Goal: Find specific page/section: Find specific page/section

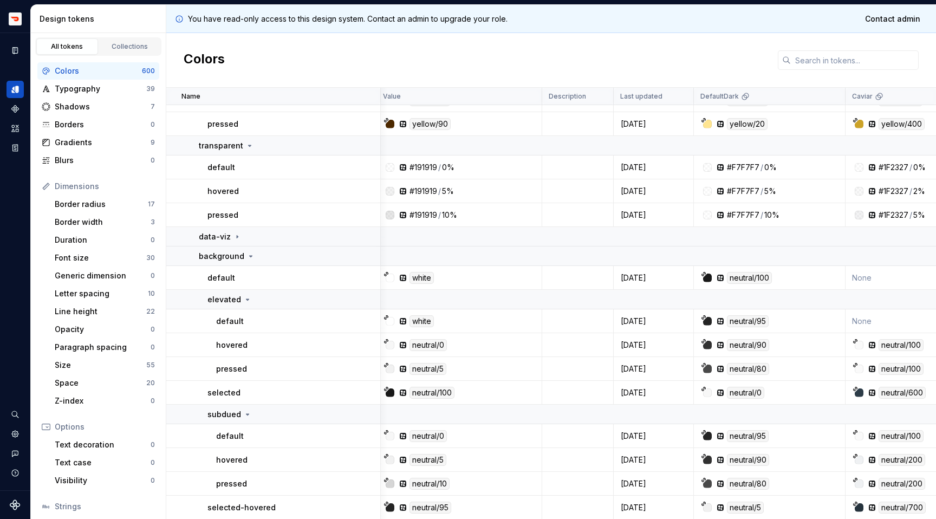
scroll to position [356, 4]
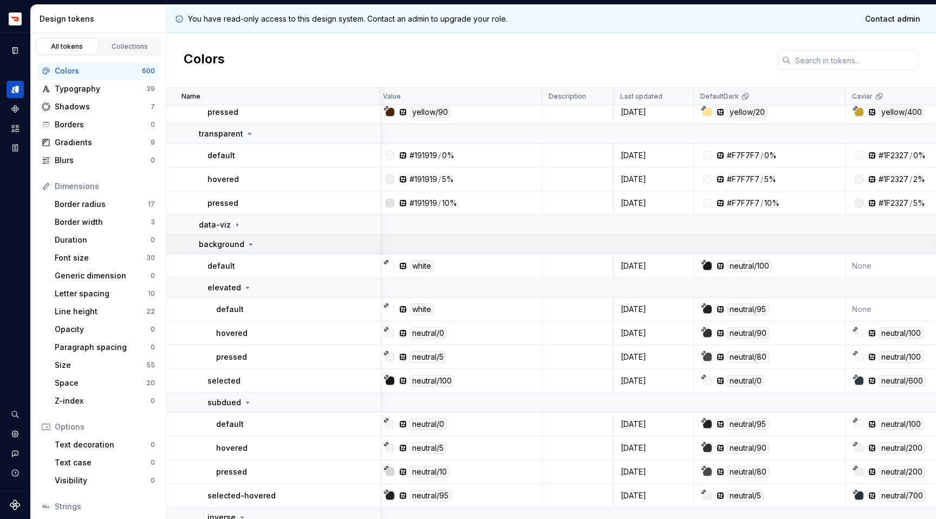
click at [249, 245] on icon at bounding box center [250, 244] width 9 height 9
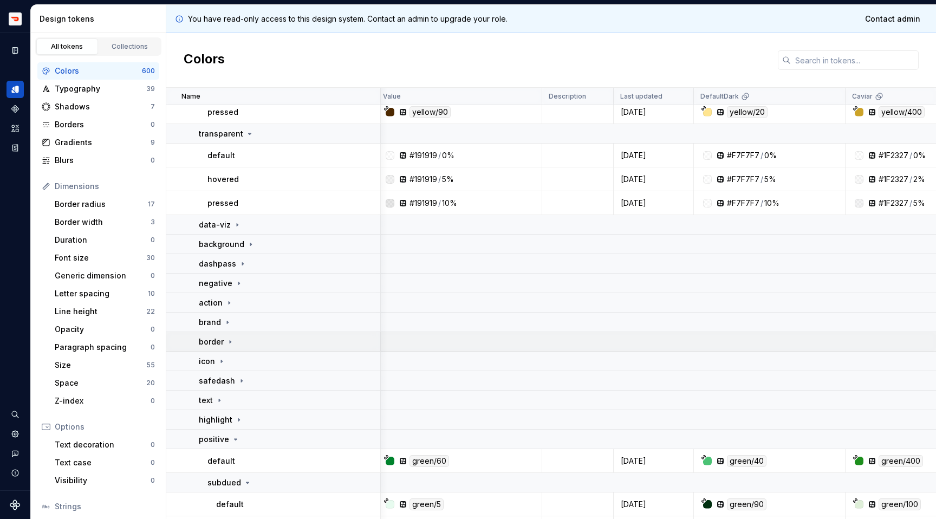
click at [232, 340] on icon at bounding box center [230, 341] width 9 height 9
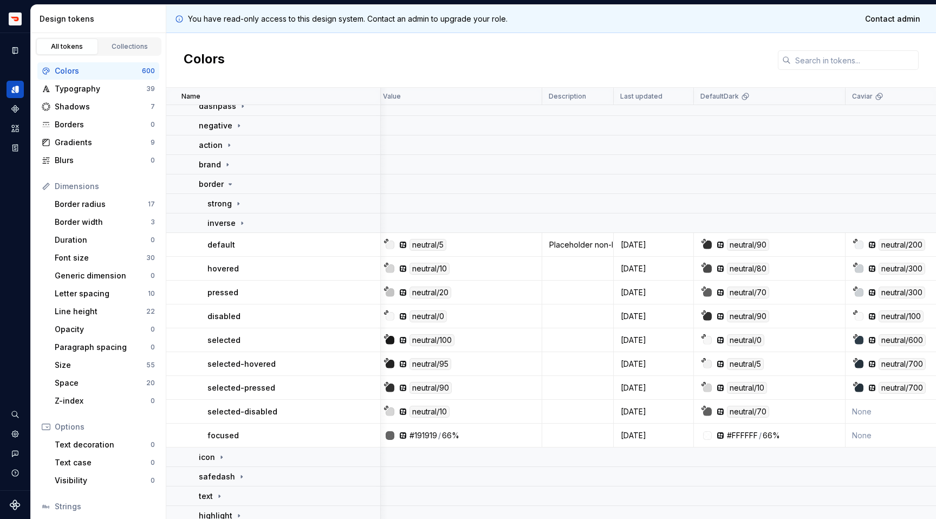
scroll to position [532, 4]
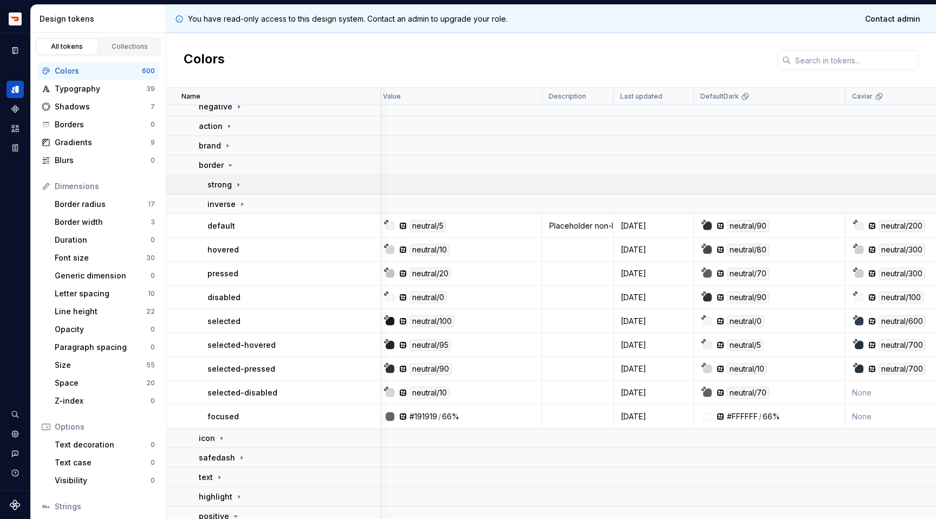
click at [239, 183] on icon at bounding box center [238, 184] width 9 height 9
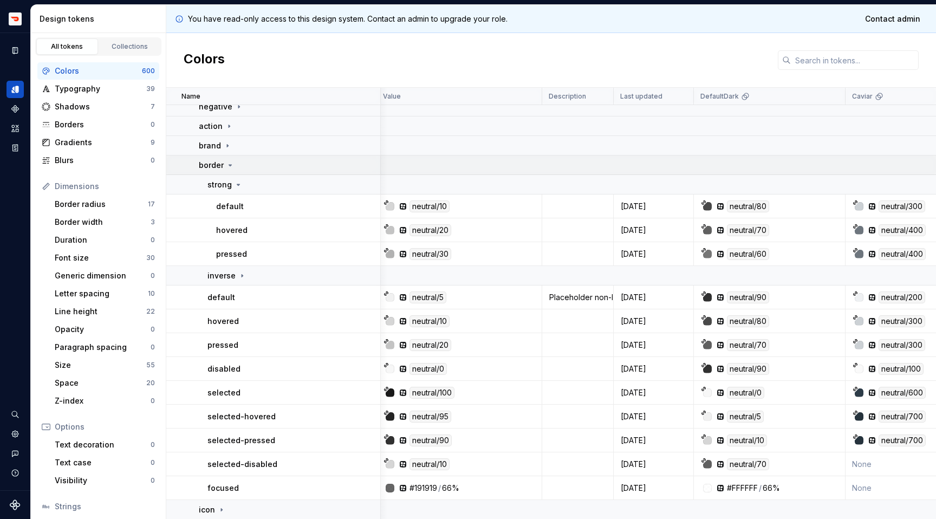
click at [231, 164] on icon at bounding box center [230, 165] width 9 height 9
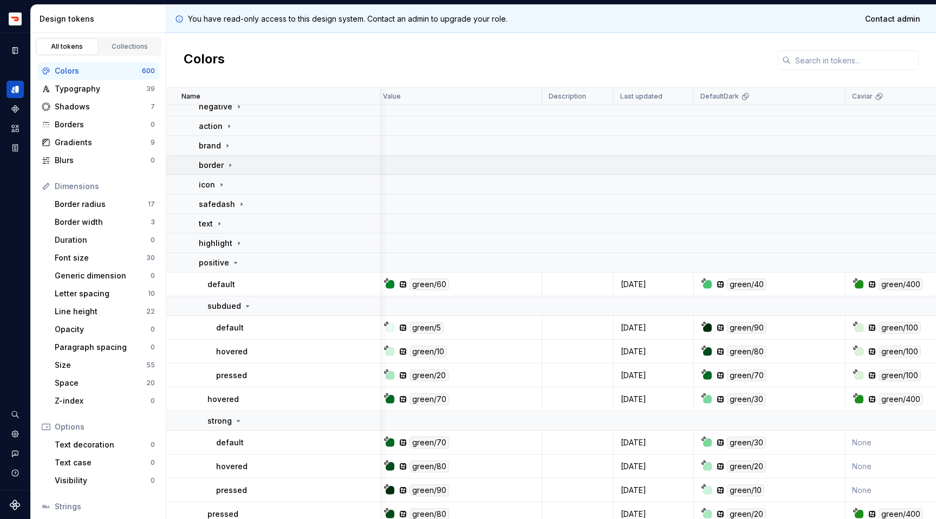
click at [231, 164] on icon at bounding box center [230, 165] width 9 height 9
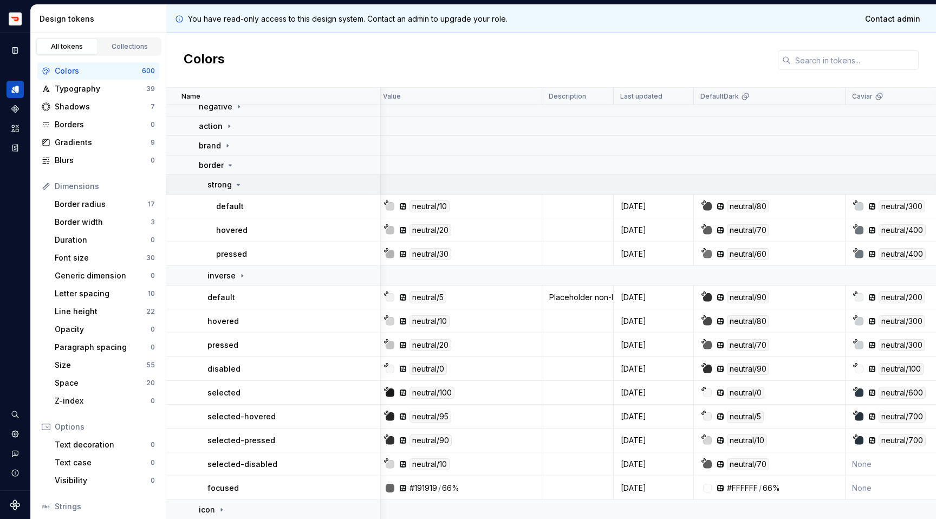
click at [235, 181] on icon at bounding box center [238, 184] width 9 height 9
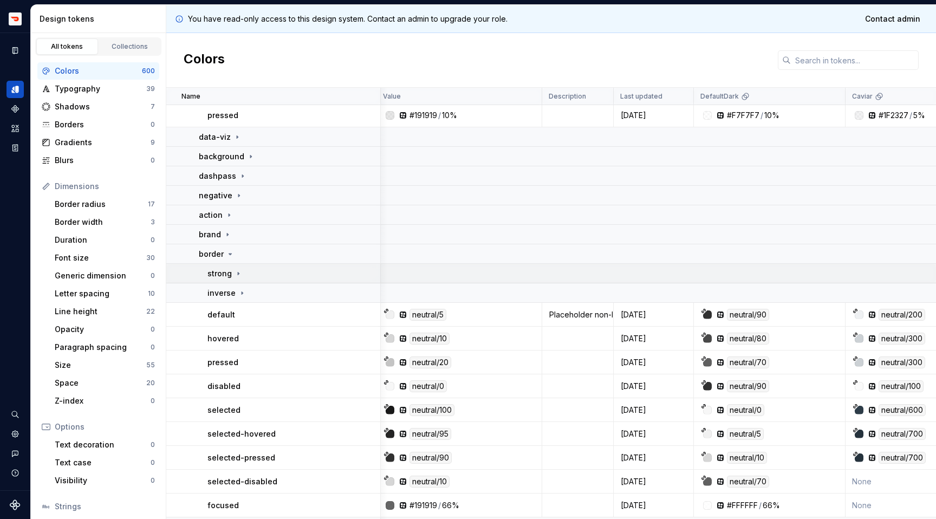
scroll to position [432, 4]
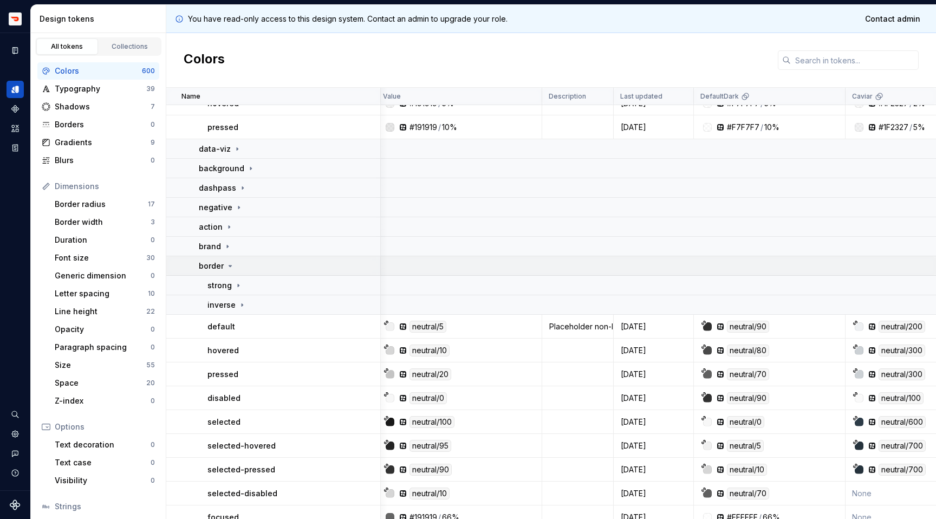
click at [231, 265] on icon at bounding box center [230, 266] width 9 height 9
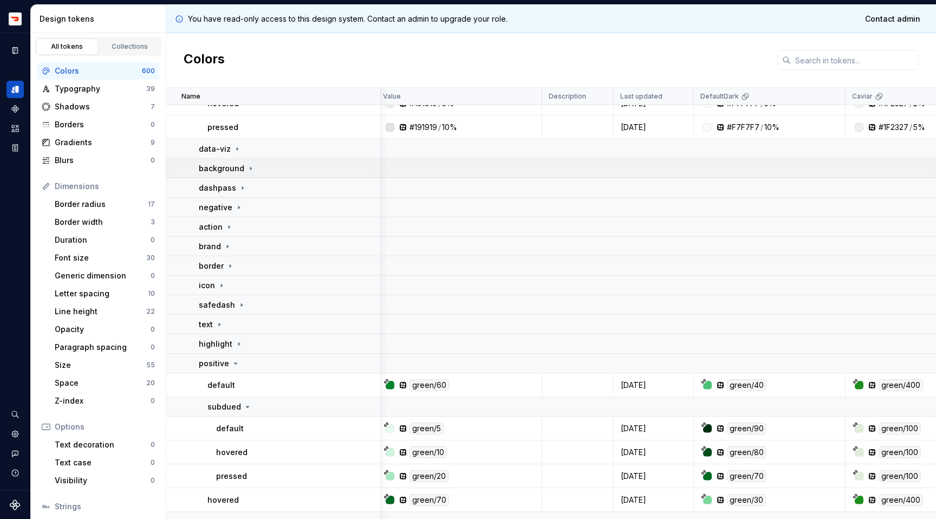
click at [246, 170] on icon at bounding box center [250, 168] width 9 height 9
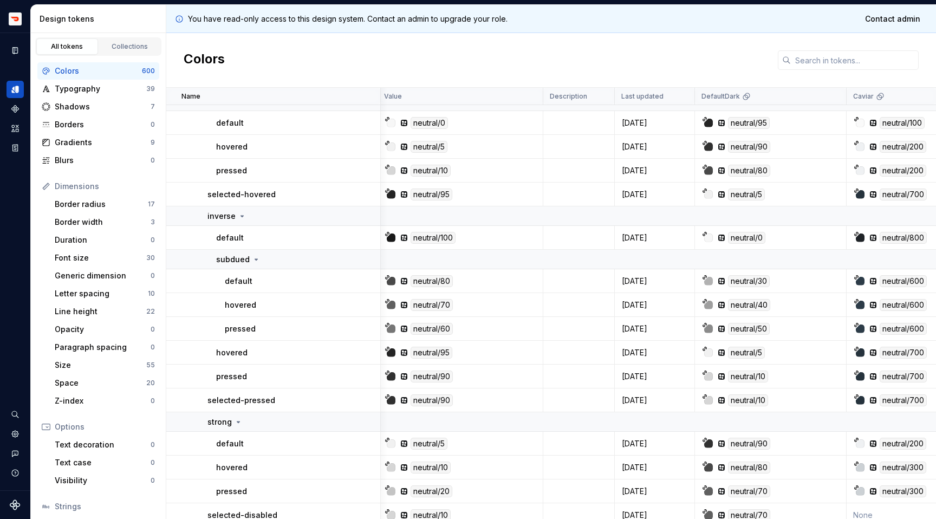
scroll to position [656, 3]
click at [245, 214] on div "inverse" at bounding box center [293, 217] width 172 height 11
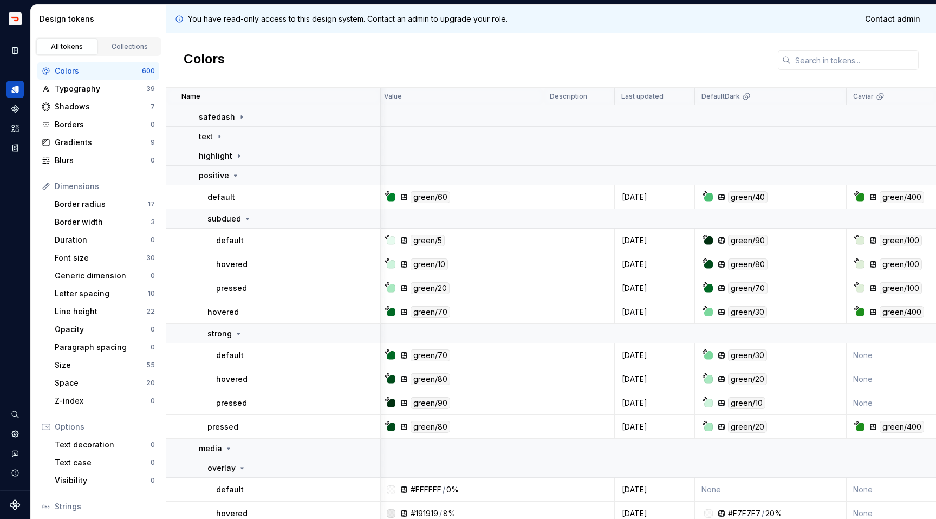
scroll to position [1116, 3]
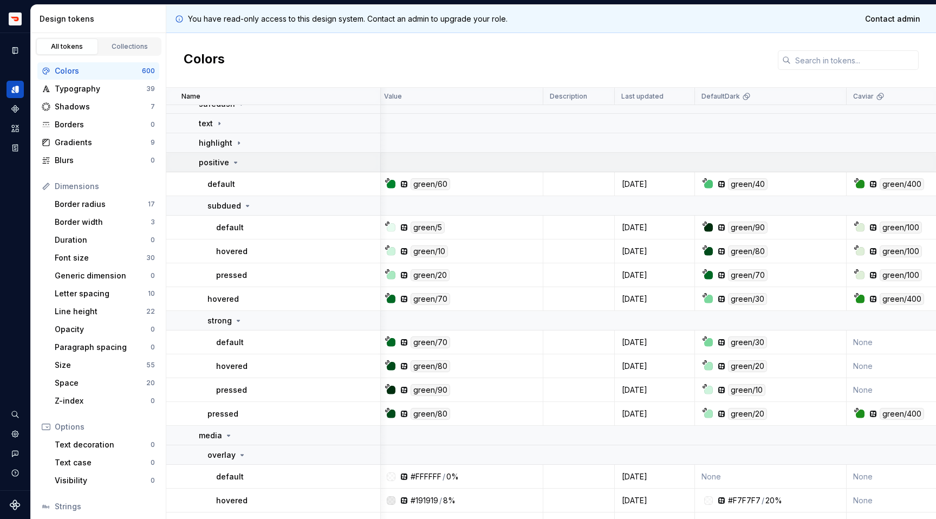
click at [232, 166] on icon at bounding box center [235, 162] width 9 height 9
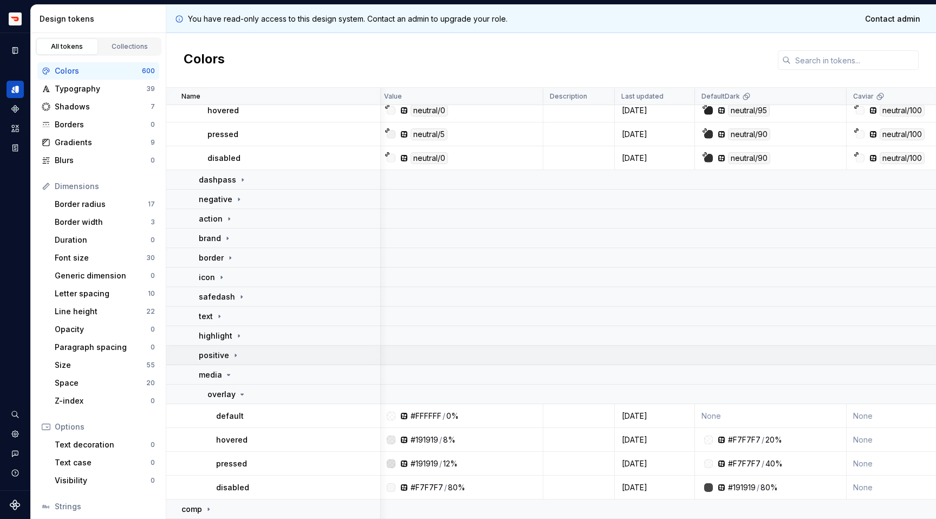
scroll to position [923, 3]
click at [232, 256] on icon at bounding box center [230, 257] width 9 height 9
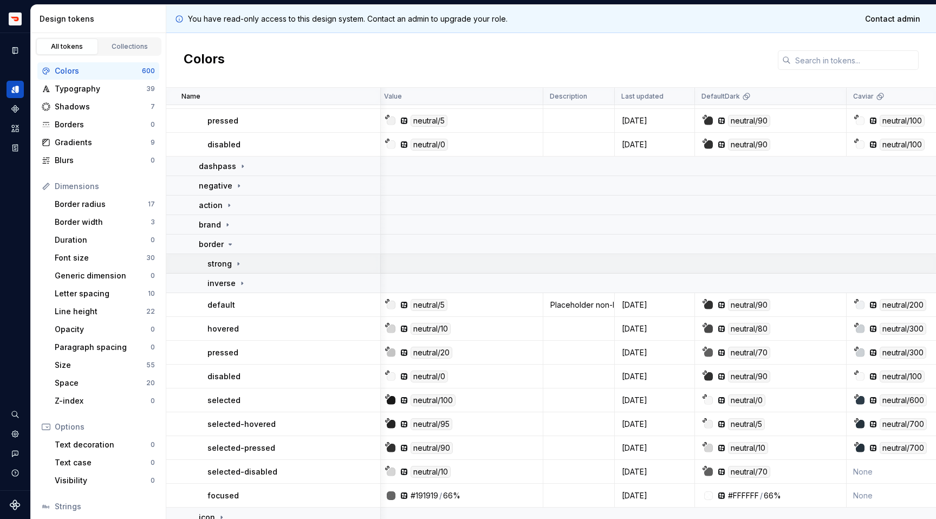
scroll to position [943, 3]
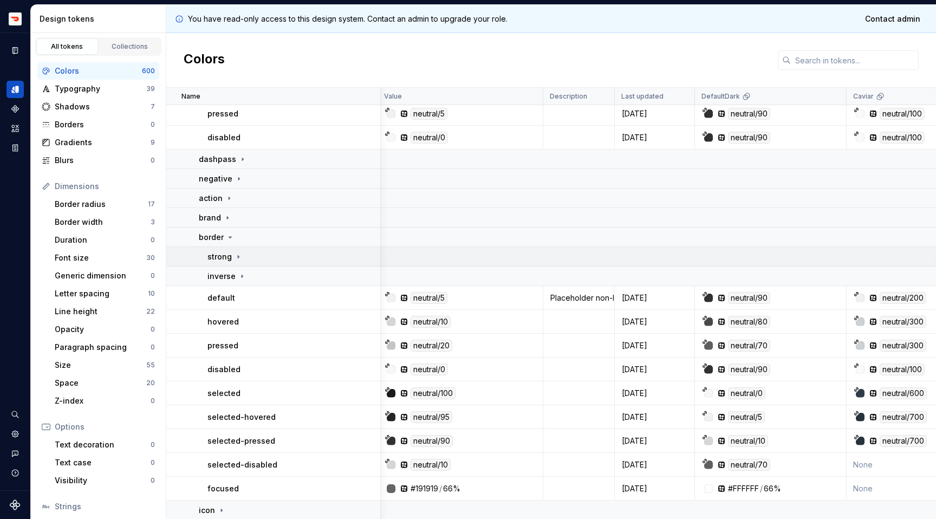
click at [239, 259] on icon at bounding box center [238, 256] width 9 height 9
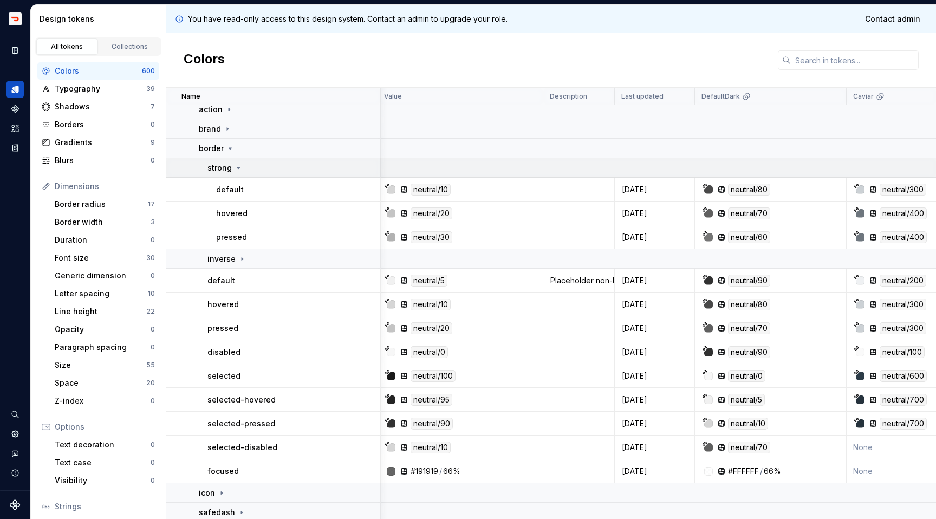
scroll to position [1037, 3]
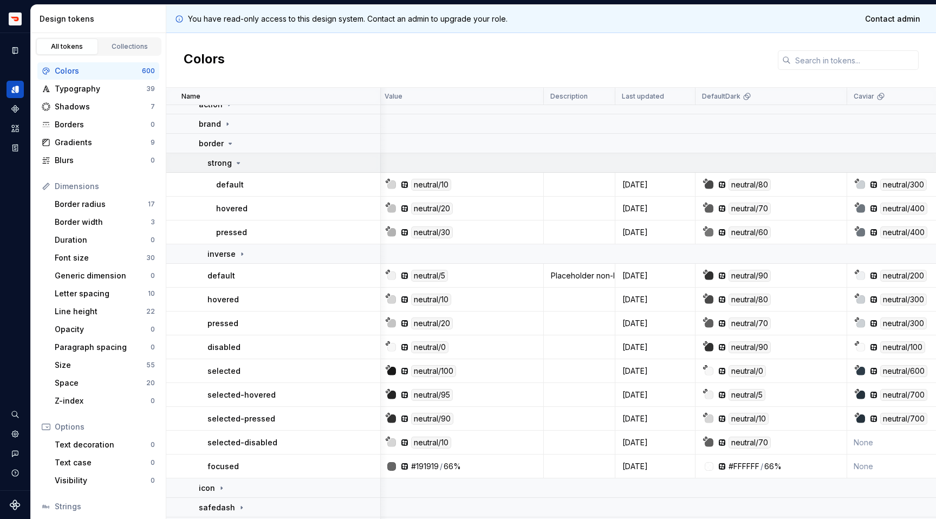
click at [238, 162] on icon at bounding box center [238, 162] width 3 height 1
